Goal: Register for event/course

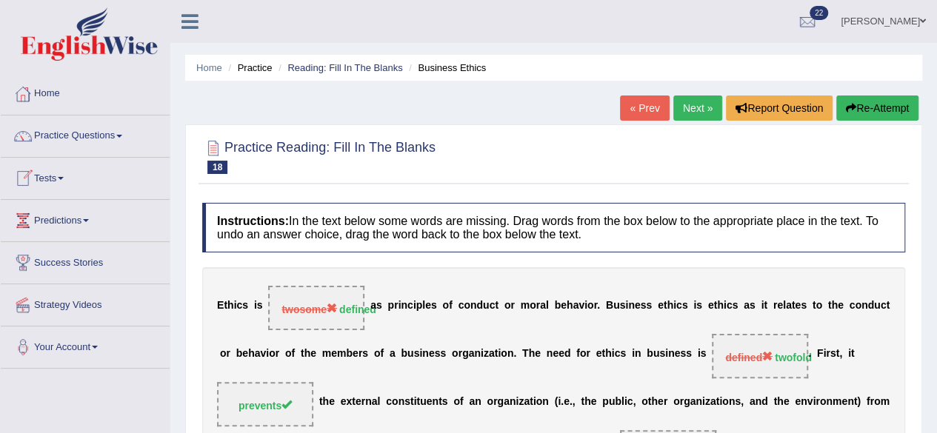
click at [46, 100] on link "Home" at bounding box center [85, 91] width 169 height 37
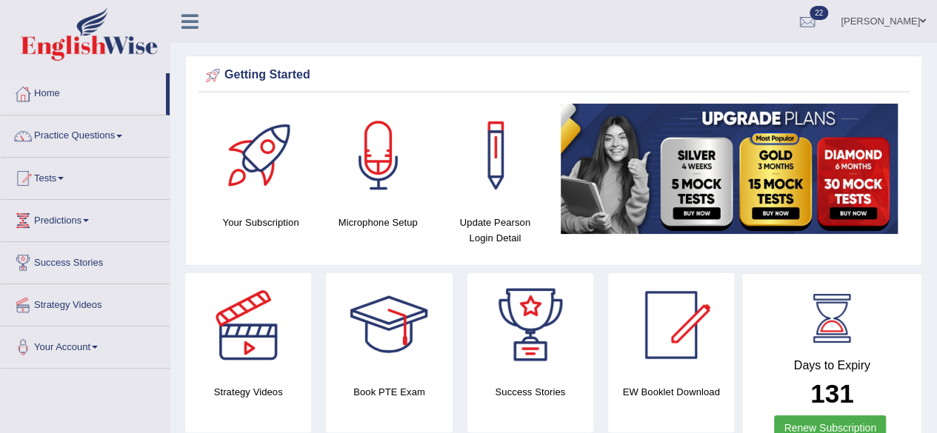
click at [54, 173] on link "Tests" at bounding box center [85, 176] width 169 height 37
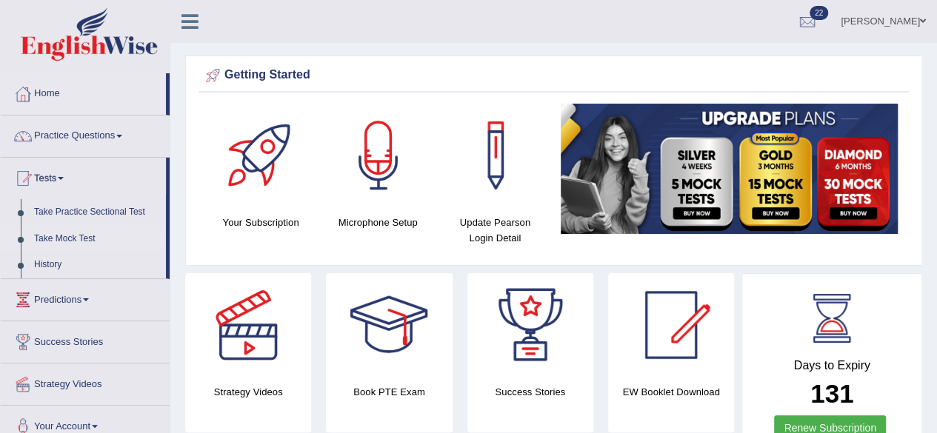
click at [58, 239] on link "Take Mock Test" at bounding box center [96, 239] width 139 height 27
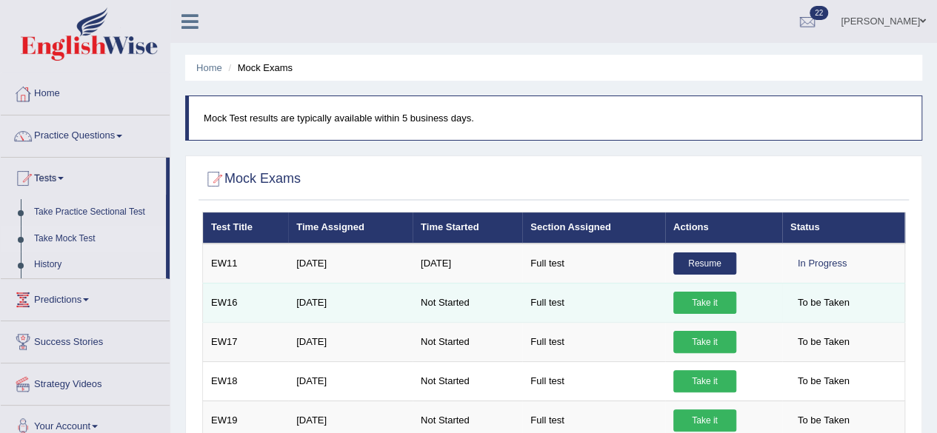
click at [693, 300] on link "Take it" at bounding box center [704, 303] width 63 height 22
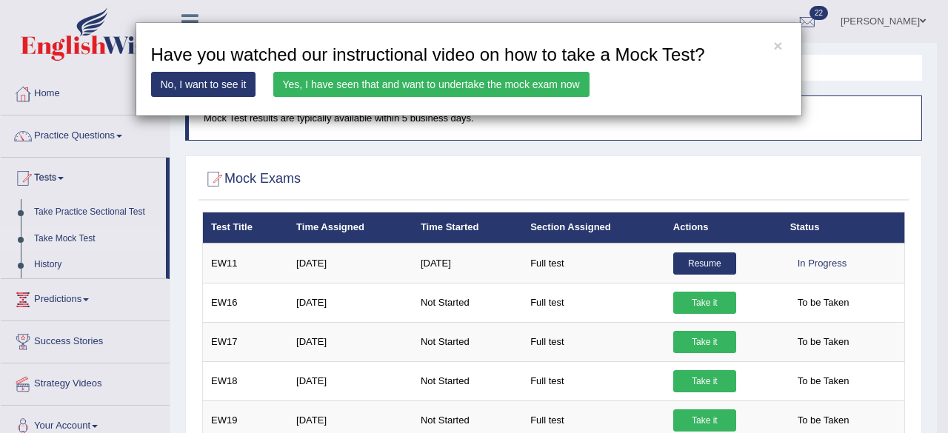
click at [490, 90] on link "Yes, I have seen that and want to undertake the mock exam now" at bounding box center [431, 84] width 316 height 25
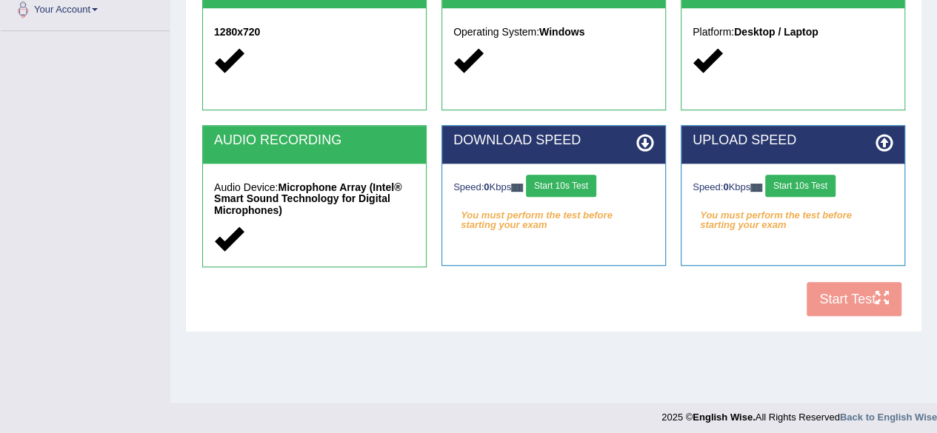
scroll to position [344, 0]
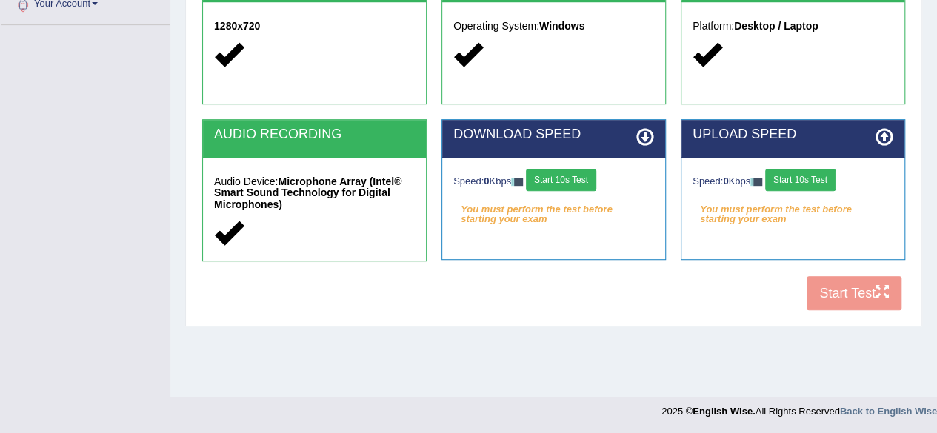
click at [576, 185] on button "Start 10s Test" at bounding box center [561, 180] width 70 height 22
click at [819, 177] on button "Start 10s Test" at bounding box center [800, 180] width 70 height 22
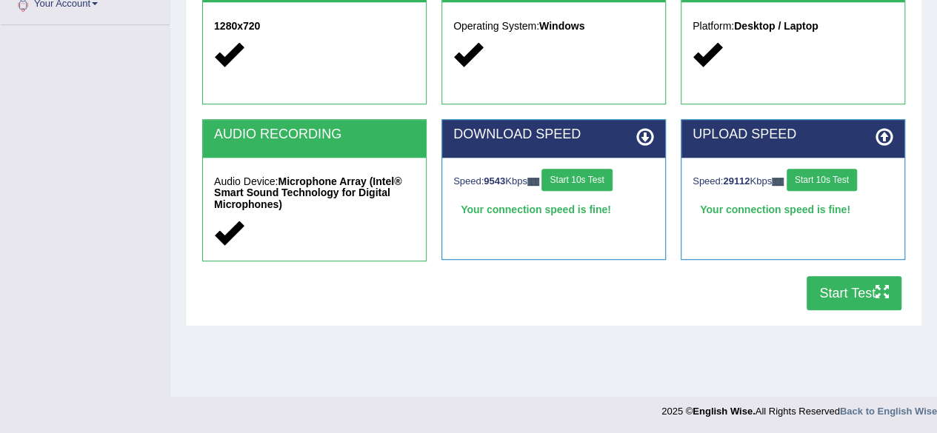
click at [822, 289] on button "Start Test" at bounding box center [854, 293] width 95 height 34
